Goal: Transaction & Acquisition: Purchase product/service

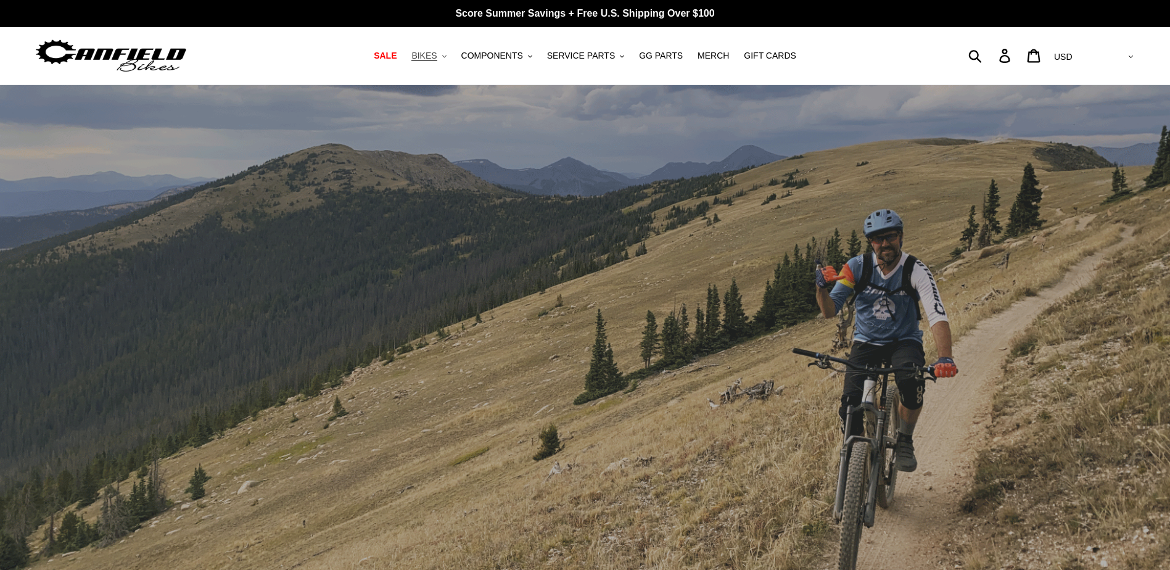
click at [437, 60] on span "BIKES" at bounding box center [423, 56] width 25 height 10
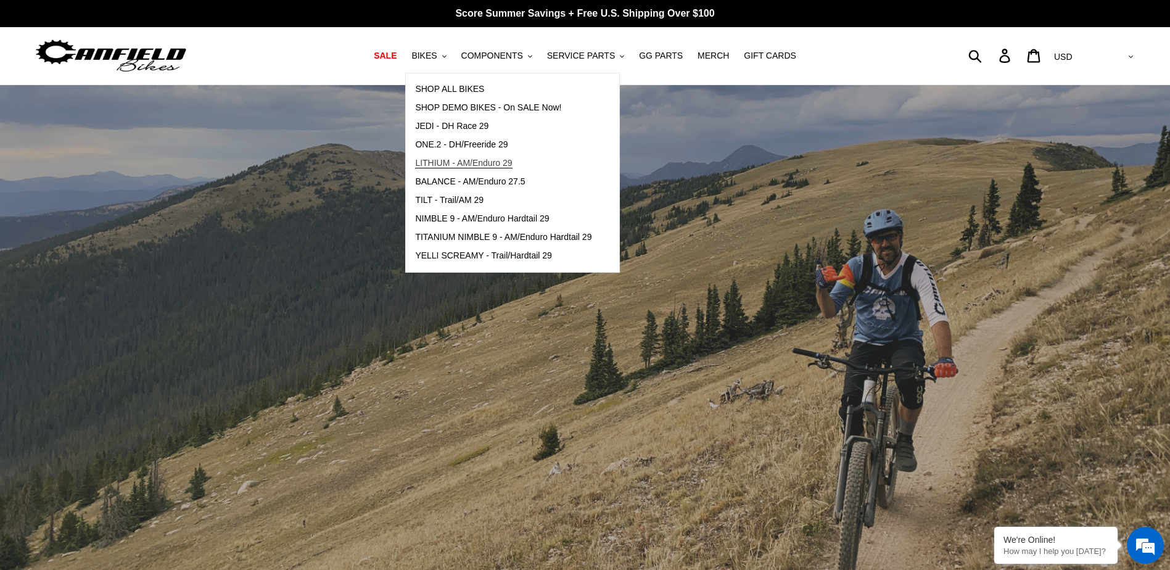
click at [502, 170] on link "LITHIUM - AM/Enduro 29" at bounding box center [503, 163] width 195 height 19
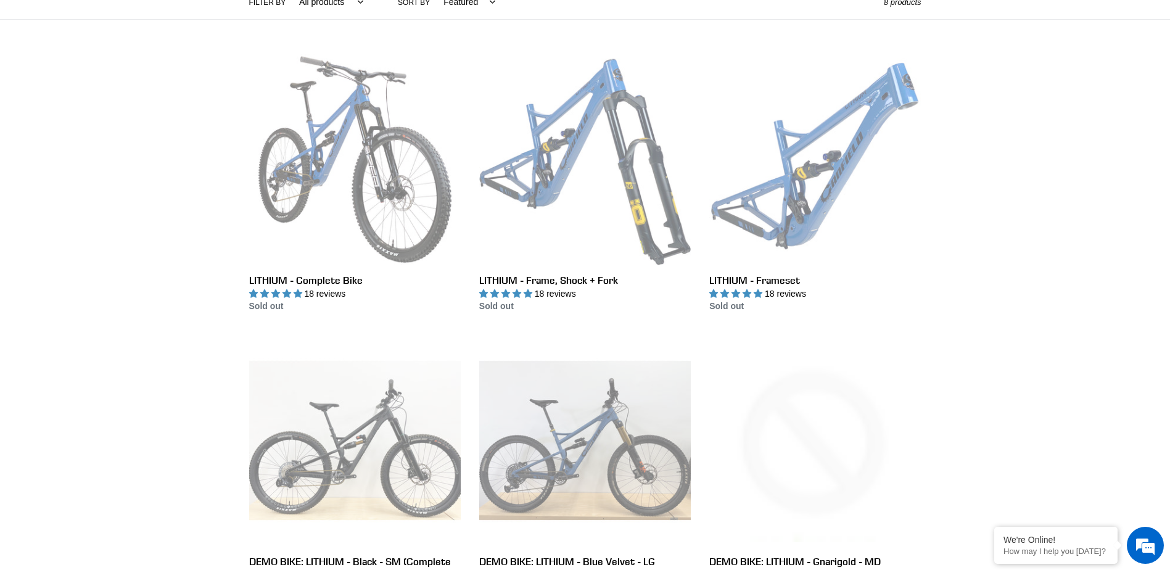
scroll to position [308, 0]
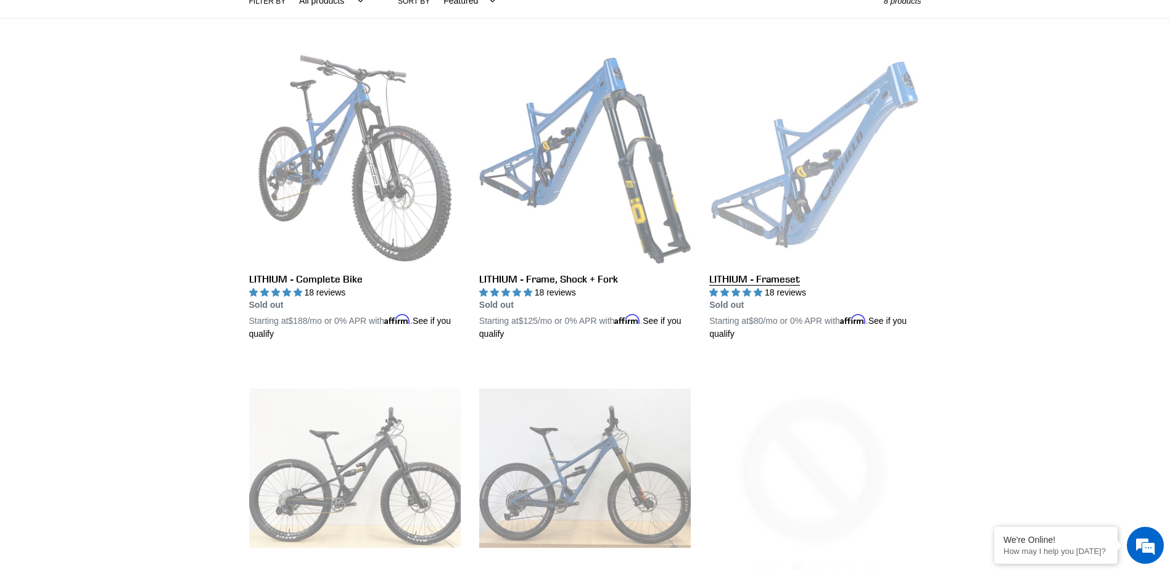
click at [761, 282] on link "LITHIUM - Frameset" at bounding box center [815, 196] width 212 height 289
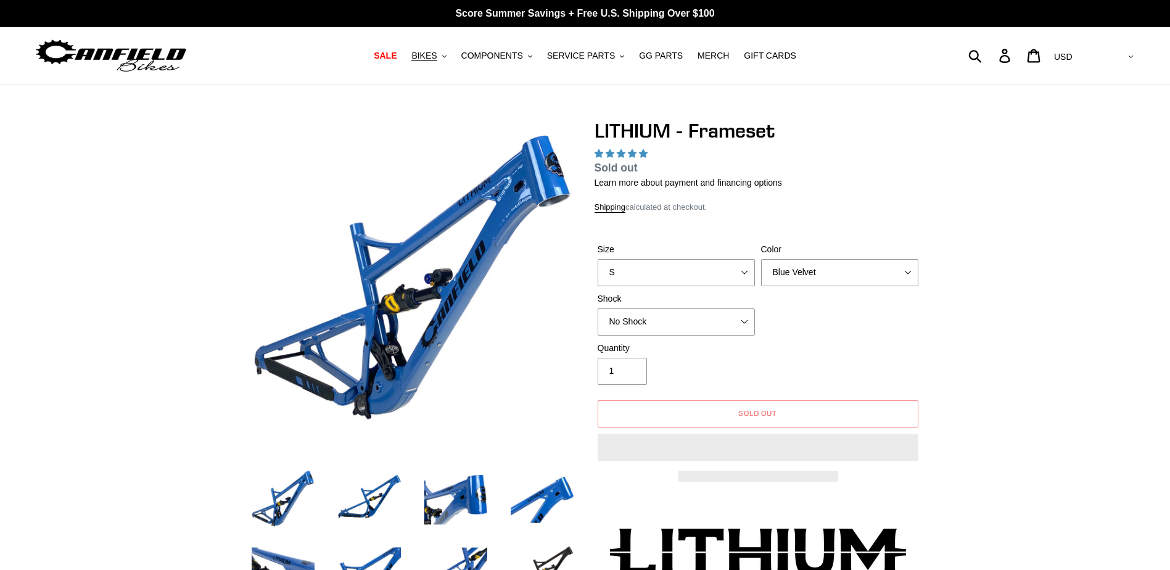
select select "highest-rating"
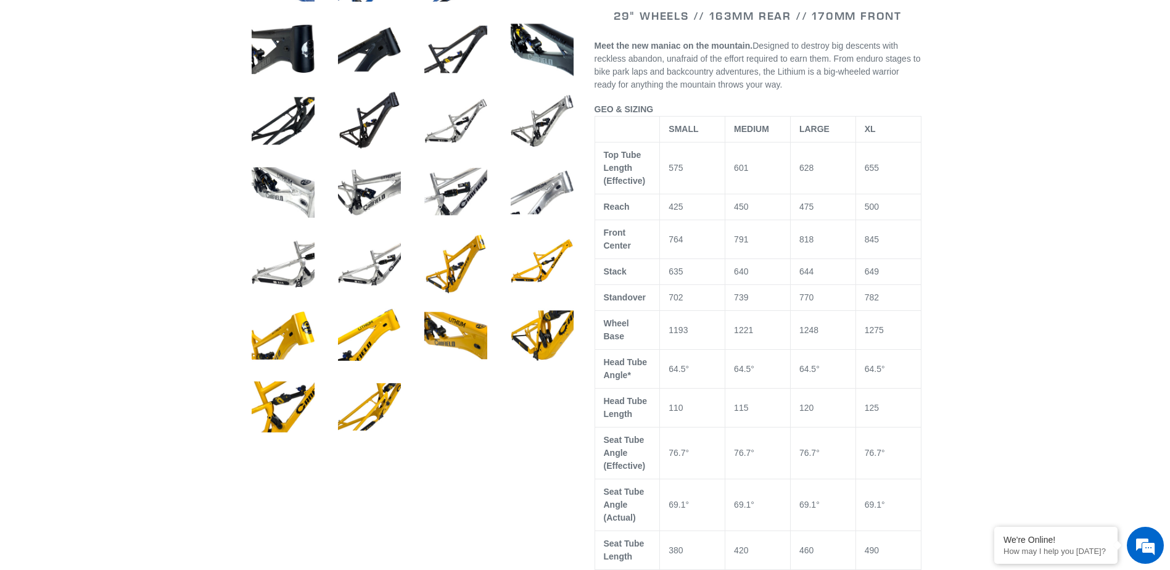
scroll to position [617, 0]
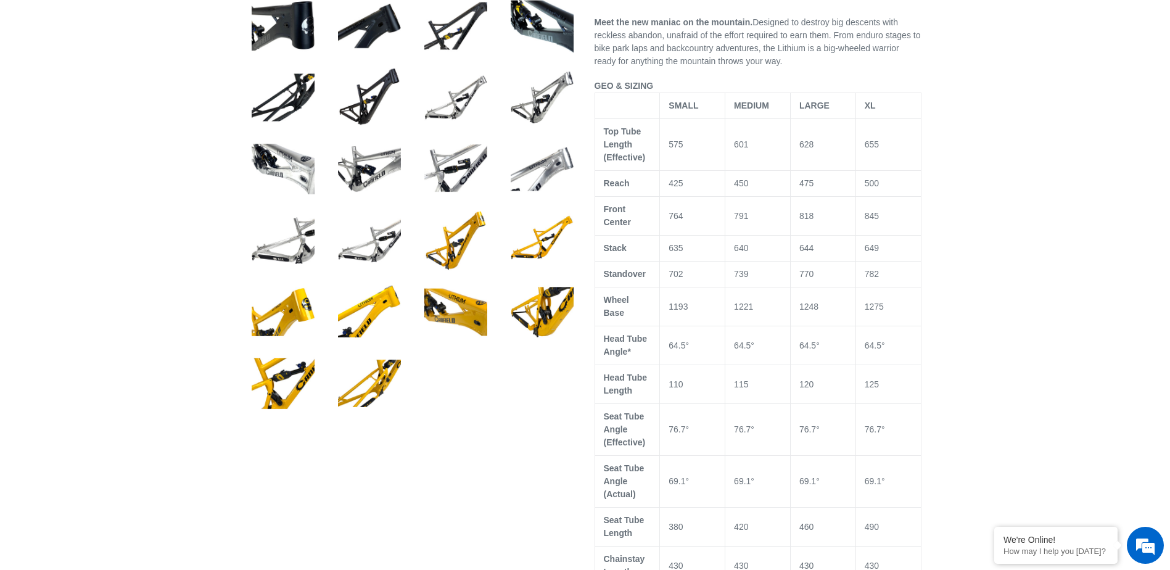
click at [757, 191] on td "450" at bounding box center [757, 184] width 65 height 26
click at [763, 508] on td "420" at bounding box center [757, 527] width 65 height 39
click at [812, 508] on td "460" at bounding box center [822, 527] width 65 height 39
click at [779, 508] on td "420" at bounding box center [757, 527] width 65 height 39
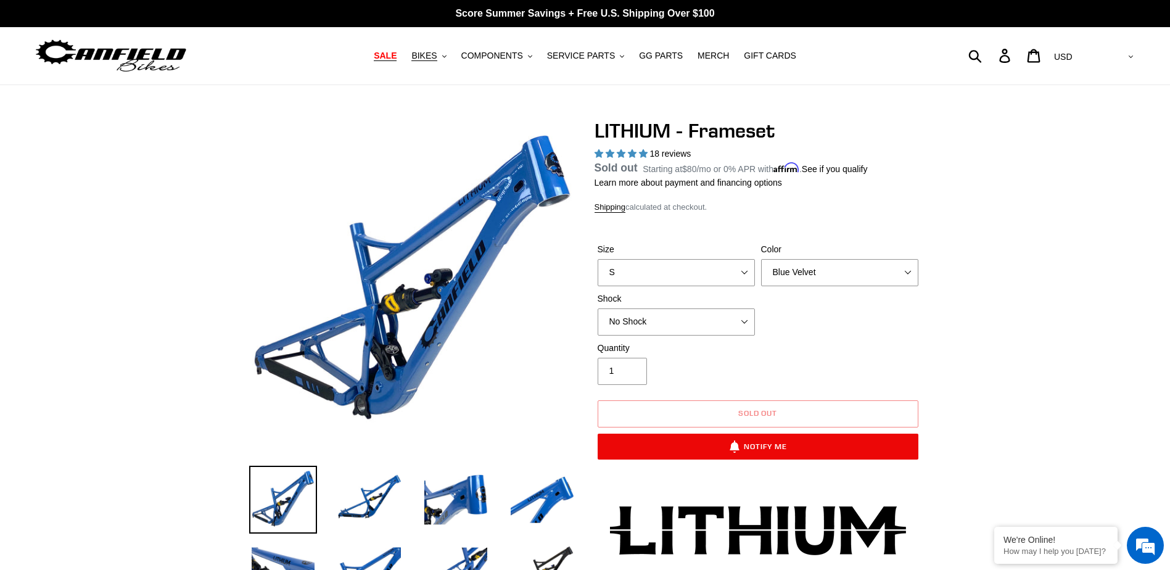
click at [395, 59] on span "SALE" at bounding box center [385, 56] width 23 height 10
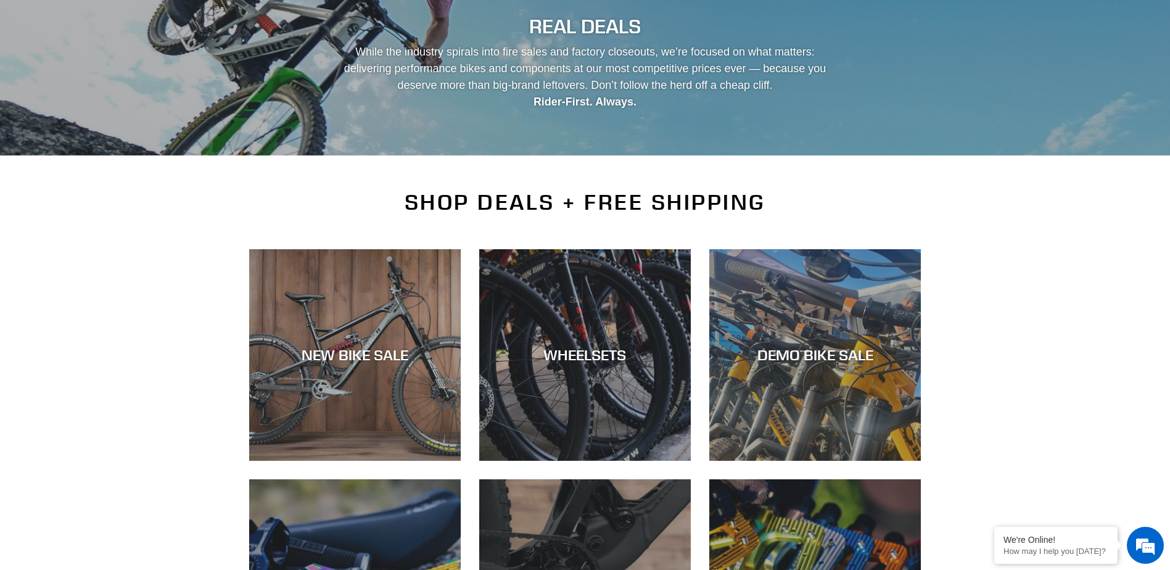
scroll to position [308, 0]
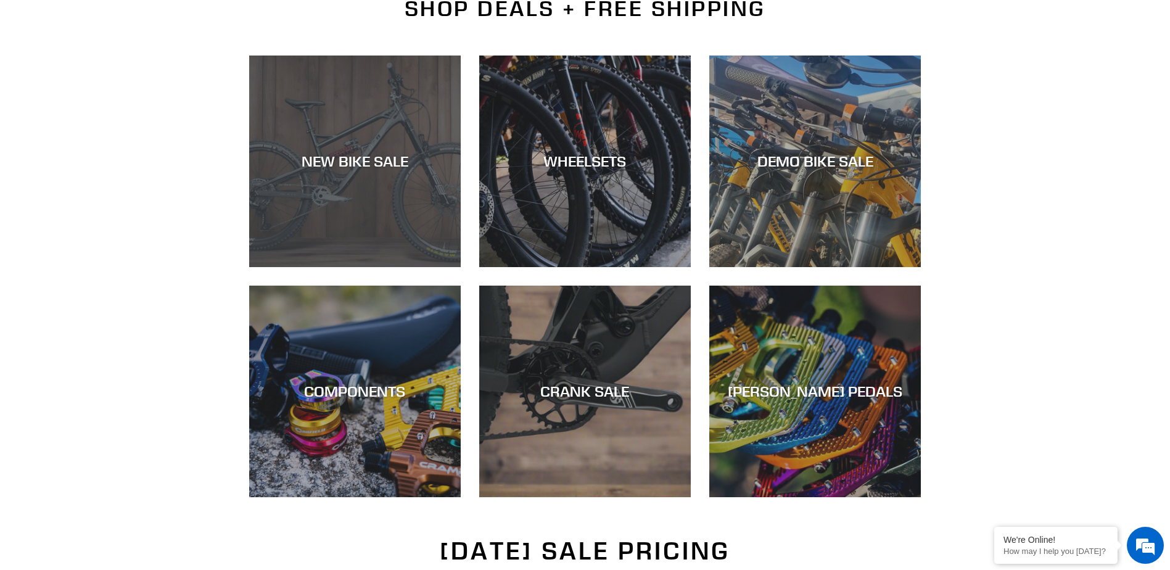
click at [318, 163] on div "NEW BIKE SALE" at bounding box center [355, 161] width 212 height 18
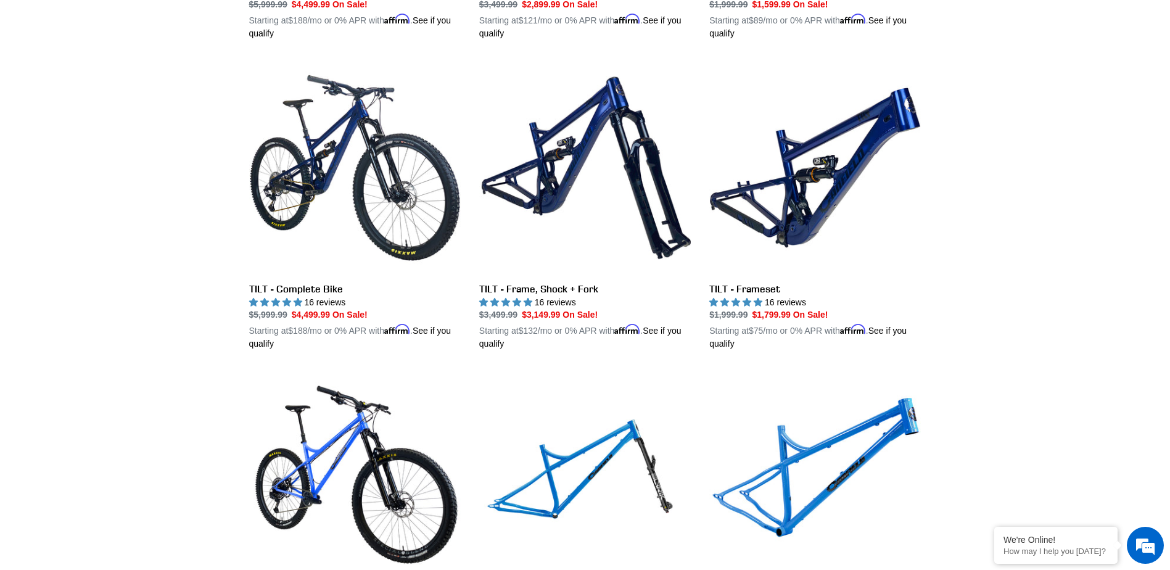
scroll to position [1533, 0]
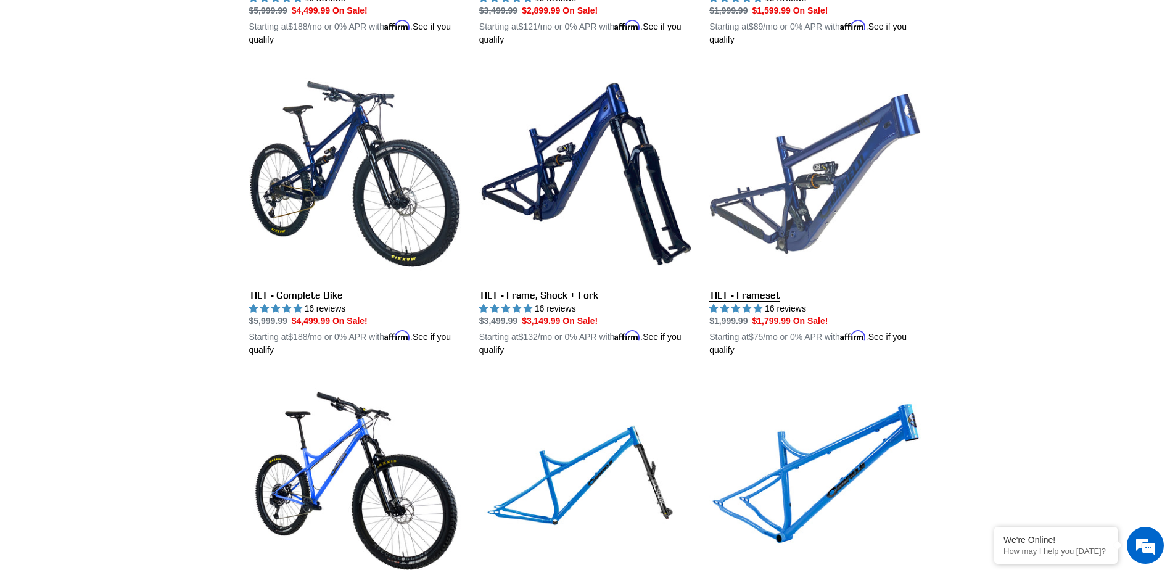
click at [759, 288] on link "TILT - Frameset" at bounding box center [815, 212] width 212 height 289
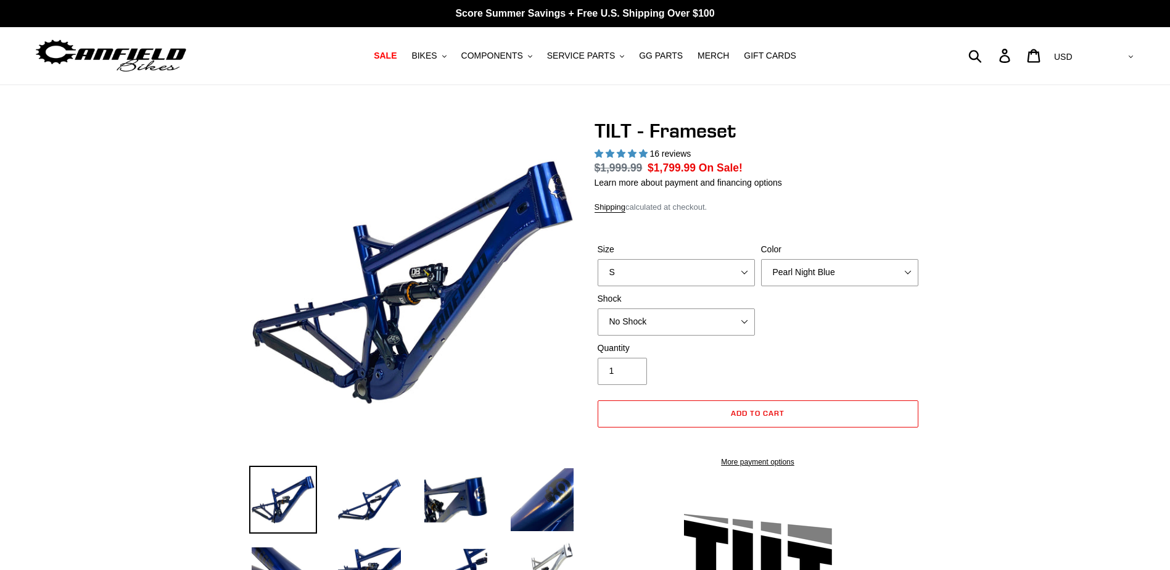
select select "highest-rating"
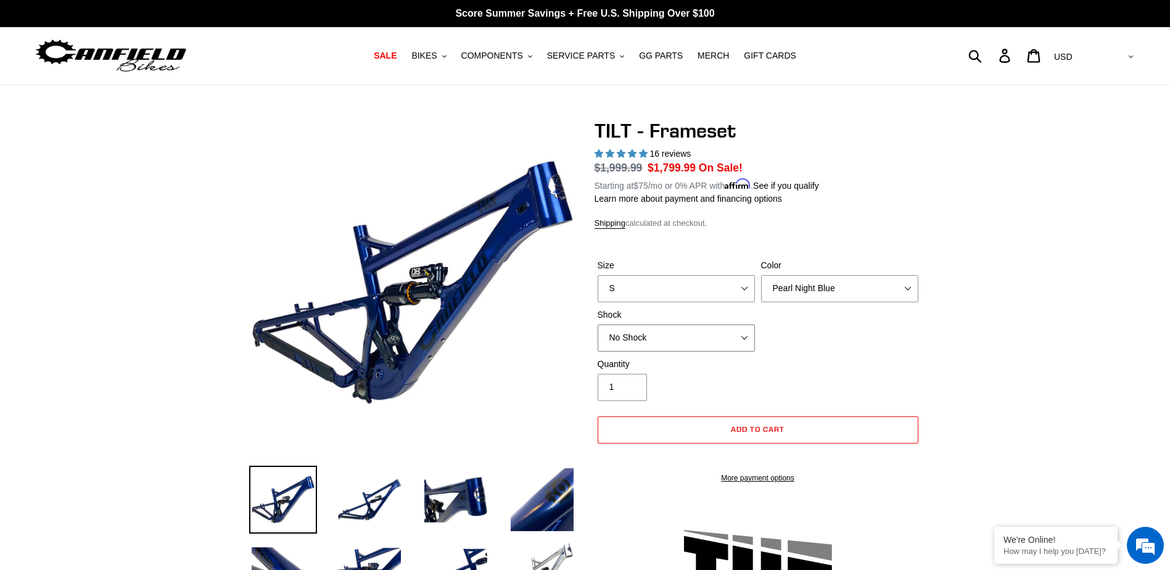
click at [686, 342] on select "No Shock Cane Creek DB Kitsuma Air RockShox Deluxe Ultimate Fox FLOAT X EXT Sto…" at bounding box center [676, 337] width 157 height 27
select select "EXT Storia Lok V3"
click at [598, 324] on select "No Shock Cane Creek DB Kitsuma Air RockShox Deluxe Ultimate Fox FLOAT X EXT Sto…" at bounding box center [676, 337] width 157 height 27
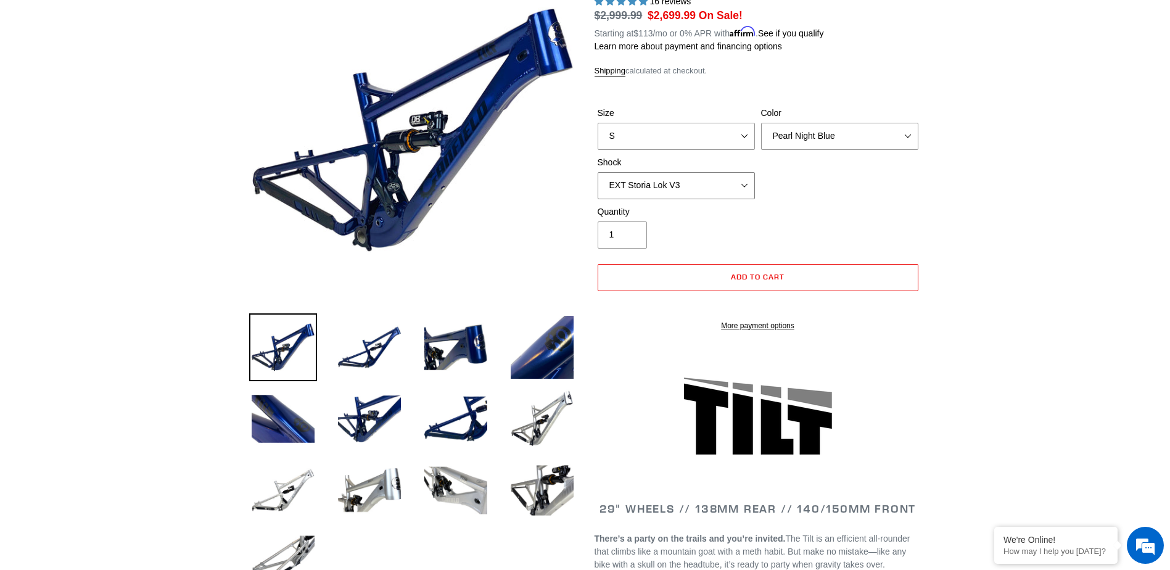
scroll to position [185, 0]
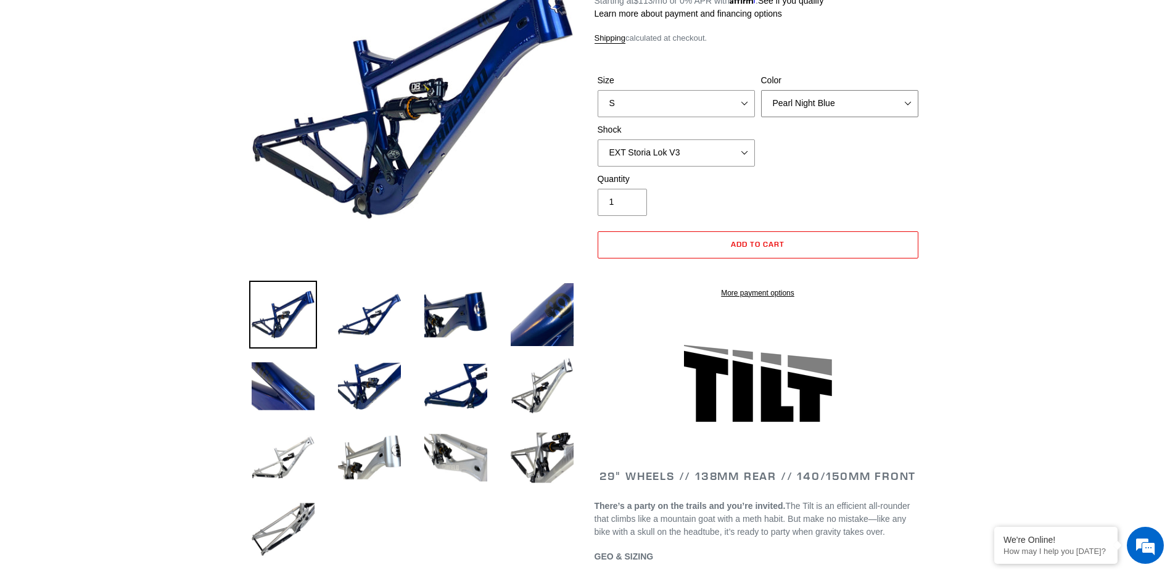
click at [815, 105] on select "Pearl Night Blue Stealth Silver" at bounding box center [839, 103] width 157 height 27
click at [707, 104] on select "S M L XL" at bounding box center [676, 103] width 157 height 27
select select "M"
click at [598, 90] on select "S M L XL" at bounding box center [676, 103] width 157 height 27
click at [878, 101] on select "Pearl Night Blue Stealth Silver" at bounding box center [839, 103] width 157 height 27
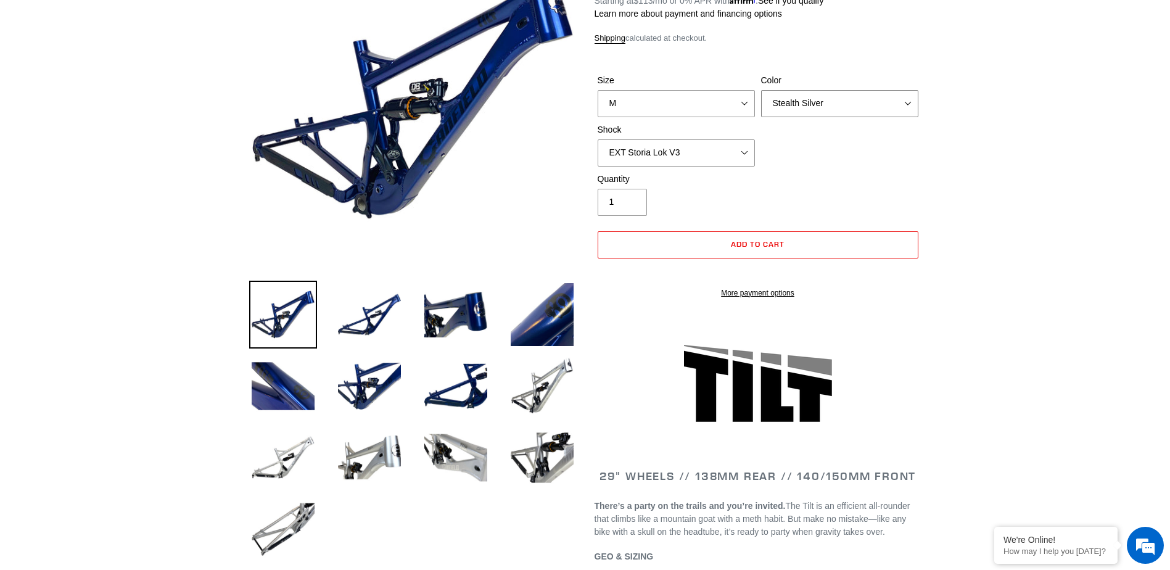
click at [761, 90] on select "Pearl Night Blue Stealth Silver" at bounding box center [839, 103] width 157 height 27
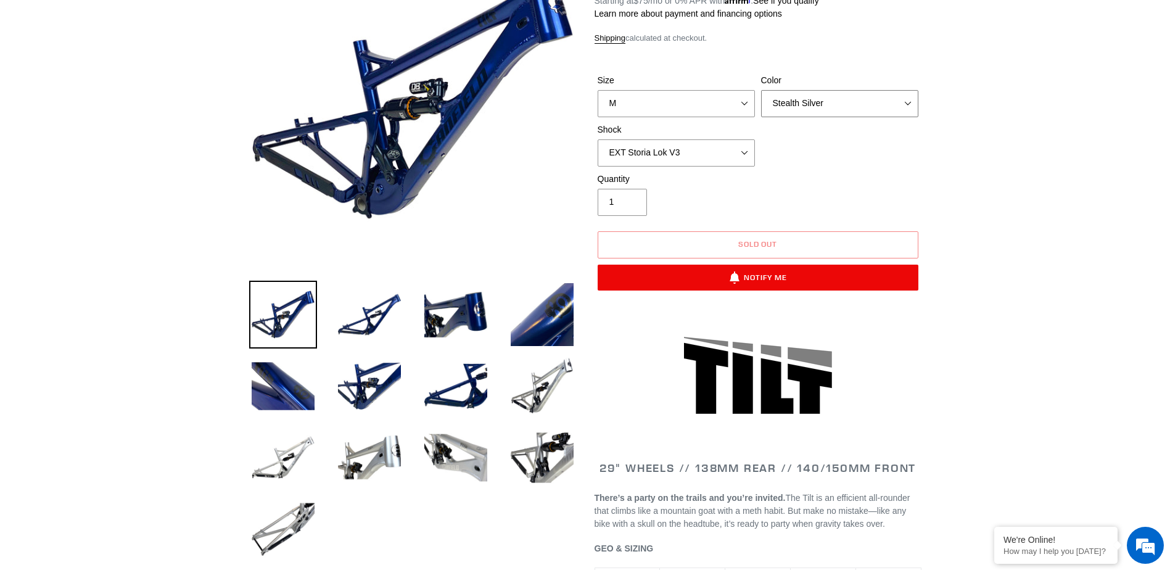
click at [860, 101] on select "Pearl Night Blue Stealth Silver" at bounding box center [839, 103] width 157 height 27
select select "Pearl Night Blue"
click at [761, 90] on select "Pearl Night Blue Stealth Silver" at bounding box center [839, 103] width 157 height 27
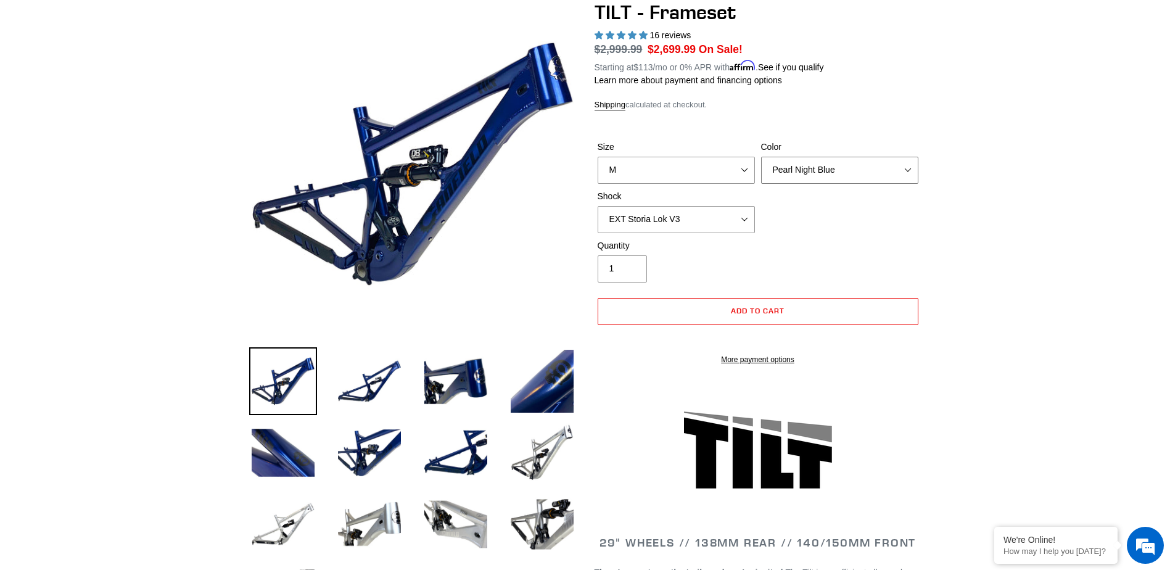
scroll to position [62, 0]
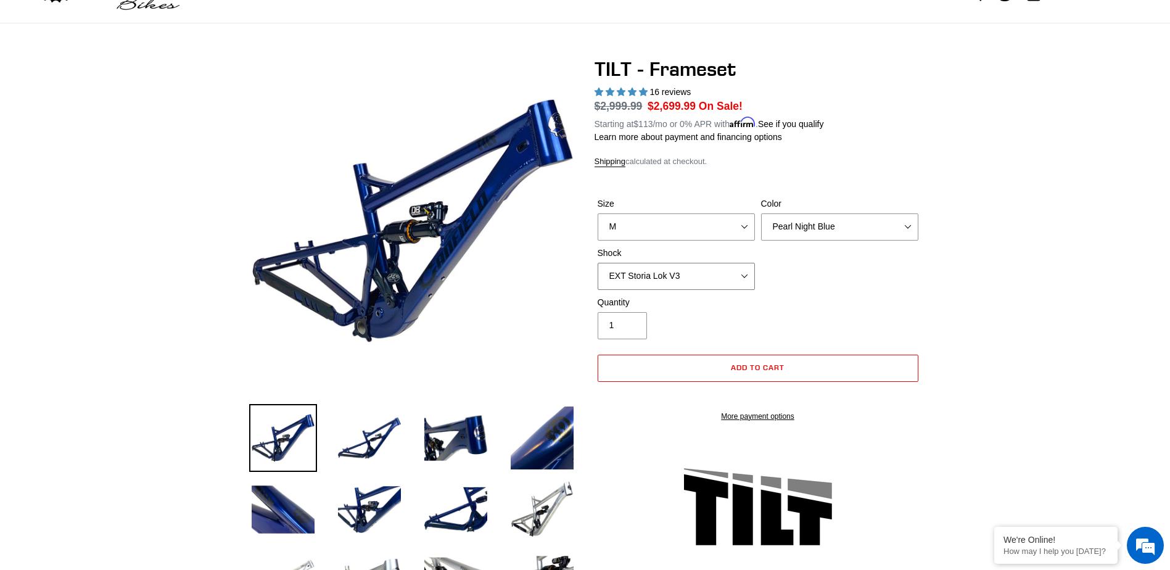
click at [668, 276] on select "No Shock Cane Creek DB Kitsuma Air RockShox Deluxe Ultimate Fox FLOAT X EXT Sto…" at bounding box center [676, 276] width 157 height 27
select select "Fox FLOAT X"
click at [598, 263] on select "No Shock Cane Creek DB Kitsuma Air RockShox Deluxe Ultimate Fox FLOAT X EXT Sto…" at bounding box center [676, 276] width 157 height 27
click at [673, 231] on select "S M L XL" at bounding box center [676, 226] width 157 height 27
select select "XL"
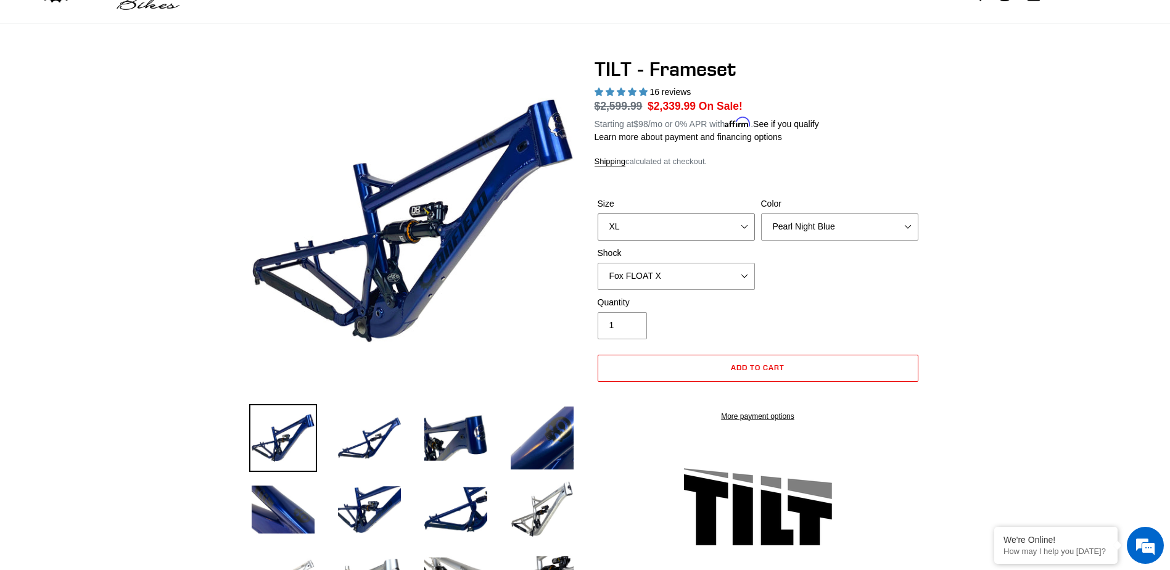
click at [598, 213] on select "S M L XL" at bounding box center [676, 226] width 157 height 27
